Goal: Information Seeking & Learning: Check status

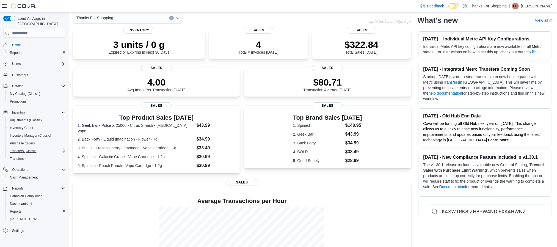
scroll to position [27, 0]
click at [17, 209] on span "Reports" at bounding box center [16, 211] width 12 height 4
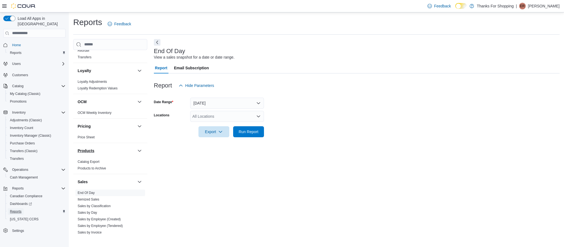
scroll to position [261, 0]
click at [89, 192] on link "End Of Day" at bounding box center [86, 192] width 17 height 4
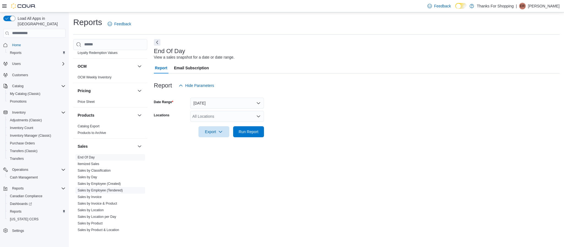
scroll to position [295, 0]
click at [95, 210] on link "Sales by Location" at bounding box center [91, 210] width 26 height 4
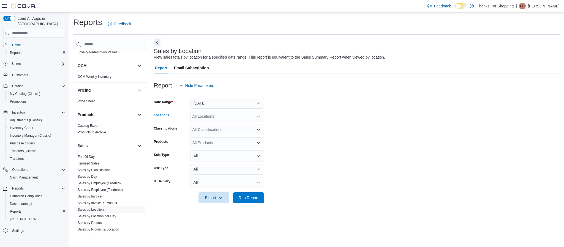
click at [220, 118] on div "All Locations" at bounding box center [227, 116] width 74 height 11
type input "***"
click at [221, 130] on button "[PERSON_NAME]'s Cannabis" at bounding box center [227, 134] width 74 height 8
click at [368, 115] on form "Date Range [DATE] Locations [PERSON_NAME]'s Cannabis Classifications All Classi…" at bounding box center [357, 147] width 406 height 112
click at [245, 128] on div "All Classifications" at bounding box center [227, 129] width 74 height 11
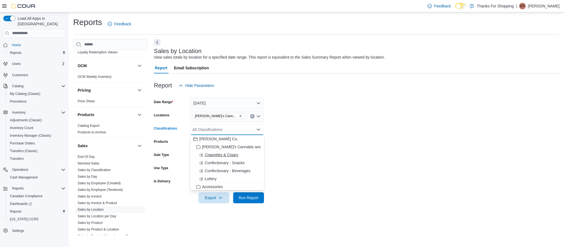
click at [232, 154] on span "Cigarettes & Cigars" at bounding box center [221, 155] width 33 height 6
click at [232, 154] on span "Confectionary - Snacks" at bounding box center [225, 155] width 40 height 6
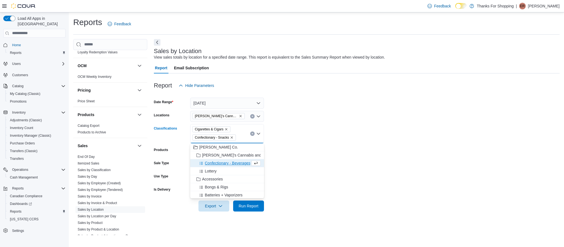
click at [232, 162] on span "Confectionary - Beverages" at bounding box center [228, 163] width 46 height 6
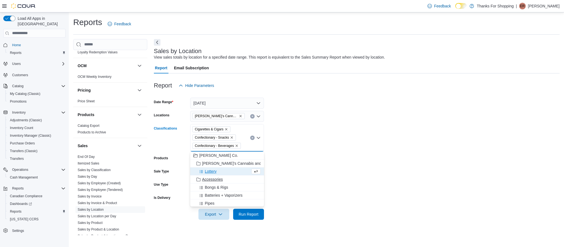
click at [207, 180] on span "Accessories" at bounding box center [212, 180] width 21 height 6
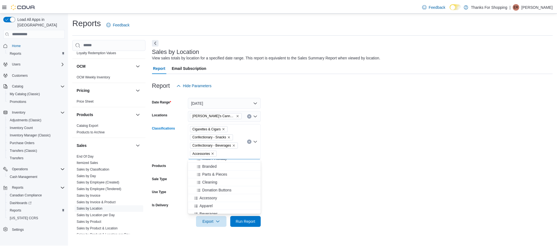
scroll to position [102, 0]
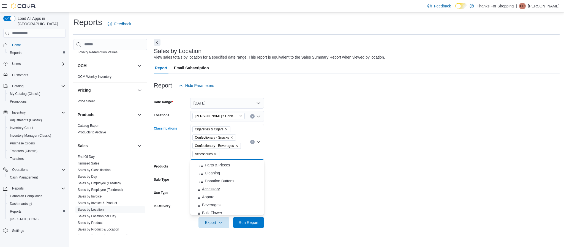
click at [212, 188] on span "Accessory" at bounding box center [211, 189] width 18 height 6
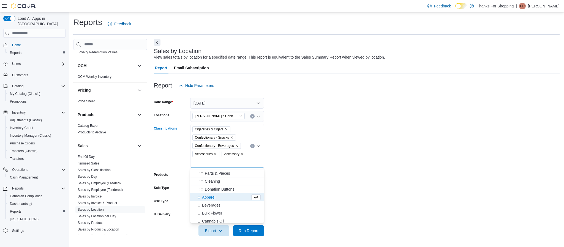
click at [212, 196] on span "Apparel" at bounding box center [208, 198] width 13 height 6
click at [210, 199] on span "Beverages" at bounding box center [211, 198] width 18 height 6
click at [209, 200] on button "Bulk Flower" at bounding box center [227, 197] width 74 height 8
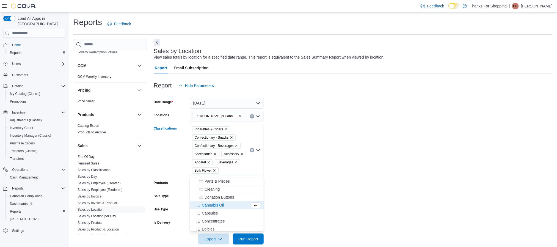
click at [214, 206] on span "Cannabis Oil" at bounding box center [213, 205] width 22 height 6
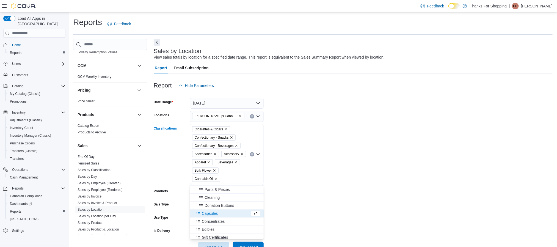
click at [211, 213] on span "Capsules" at bounding box center [210, 214] width 16 height 6
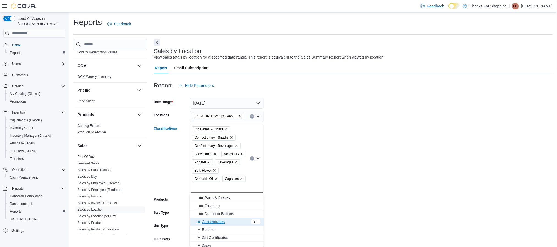
click at [212, 223] on span "Concentrates" at bounding box center [213, 222] width 23 height 6
click at [208, 224] on span "Edibles" at bounding box center [208, 222] width 13 height 6
click at [211, 224] on span "Gift Certificates" at bounding box center [215, 222] width 26 height 6
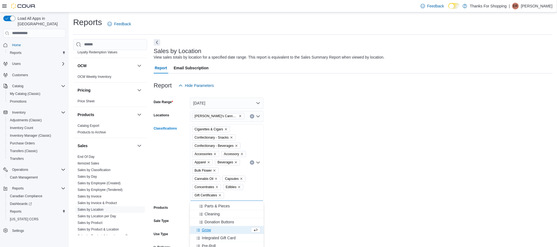
click at [208, 229] on span "Grow" at bounding box center [206, 230] width 9 height 6
click at [212, 227] on span "Integrated Gift Card" at bounding box center [219, 225] width 34 height 6
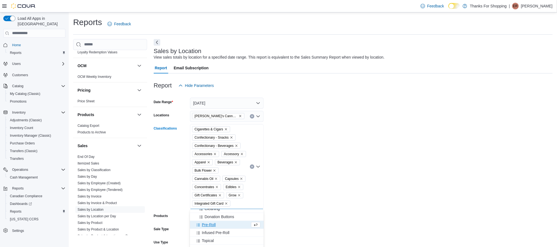
click at [202, 226] on span "Pre-Roll" at bounding box center [209, 225] width 14 height 6
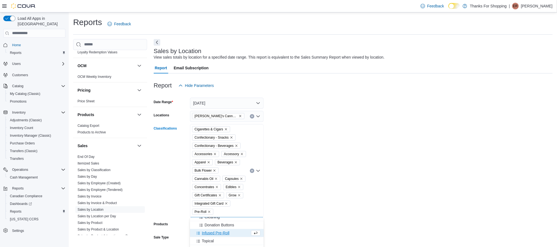
click at [221, 235] on span "Infused Pre-Roll" at bounding box center [216, 233] width 28 height 6
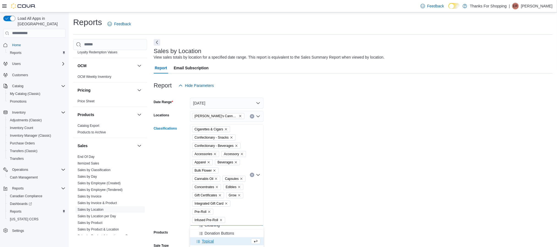
click at [206, 244] on button "Topical" at bounding box center [227, 241] width 74 height 8
click at [210, 244] on span "Vape Cartridge" at bounding box center [215, 245] width 26 height 6
click at [330, 194] on form "Date Range [DATE] Locations [PERSON_NAME]'s Cannabis Classifications Cigarettes…" at bounding box center [353, 196] width 399 height 211
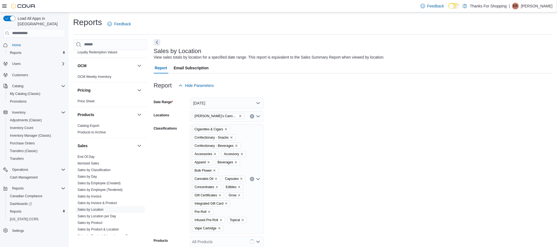
scroll to position [74, 0]
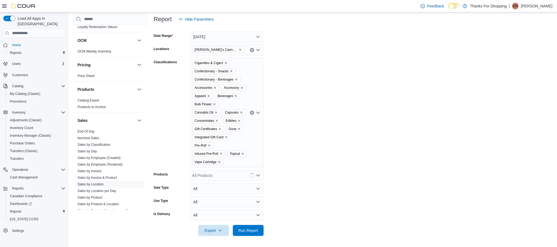
click at [236, 163] on div "Cigarettes & Cigars Confectionary - Snacks Confectionary - Beverages Accessorie…" at bounding box center [227, 113] width 74 height 110
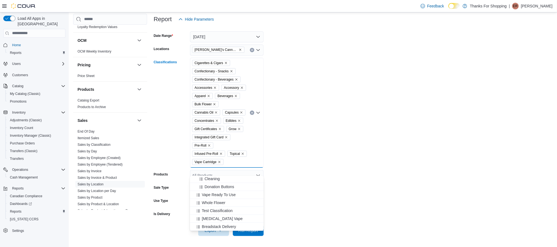
click at [215, 216] on span "[MEDICAL_DATA] Vape" at bounding box center [222, 219] width 41 height 6
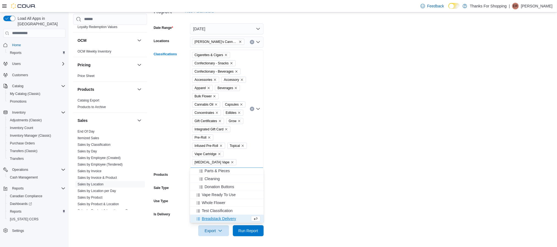
scroll to position [104, 0]
click at [353, 185] on form "Date Range [DATE] Locations [PERSON_NAME]'s Cannabis Classifications Cigarettes…" at bounding box center [353, 127] width 399 height 220
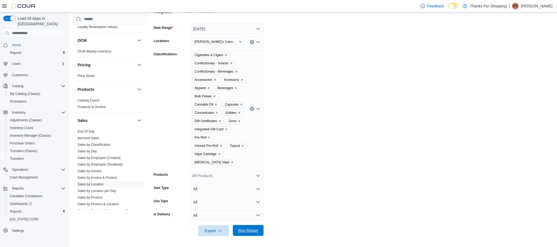
click at [237, 231] on span "Run Report" at bounding box center [248, 230] width 24 height 11
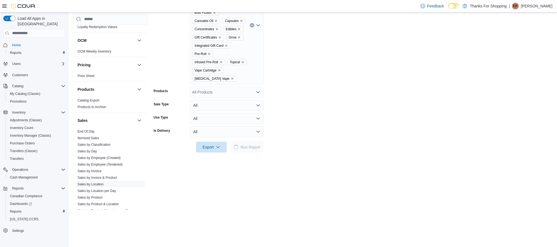
scroll to position [158, 0]
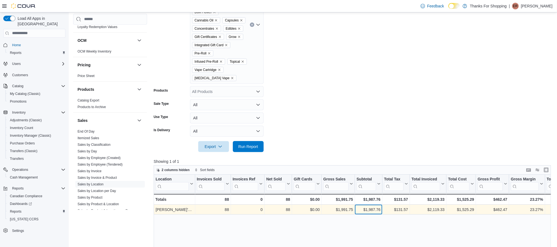
click at [376, 210] on div "$1,987.76" at bounding box center [369, 209] width 24 height 7
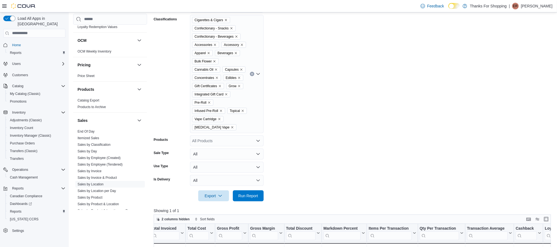
scroll to position [107, 0]
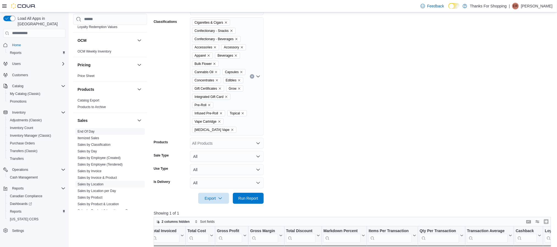
click at [89, 131] on link "End Of Day" at bounding box center [86, 132] width 17 height 4
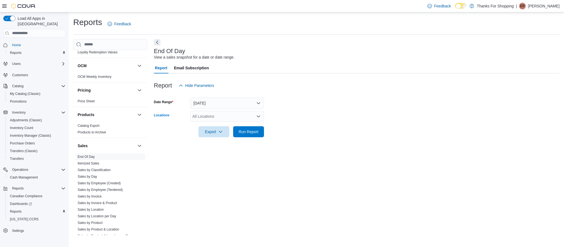
click at [198, 117] on div "All Locations" at bounding box center [227, 116] width 74 height 11
type input "****"
click at [212, 133] on span "[PERSON_NAME]'s Cannabis" at bounding box center [231, 134] width 52 height 6
click at [317, 134] on form "Date Range [DATE] Locations [PERSON_NAME]'s Cannabis Export Run Report" at bounding box center [357, 114] width 406 height 46
click at [246, 134] on span "Run Report" at bounding box center [249, 132] width 20 height 6
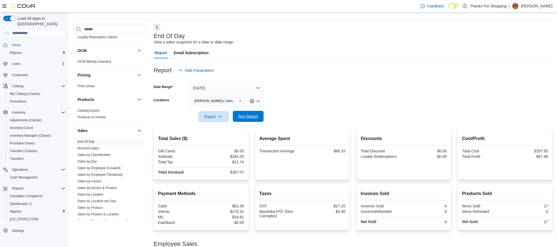
scroll to position [44, 0]
